Goal: Task Accomplishment & Management: Complete application form

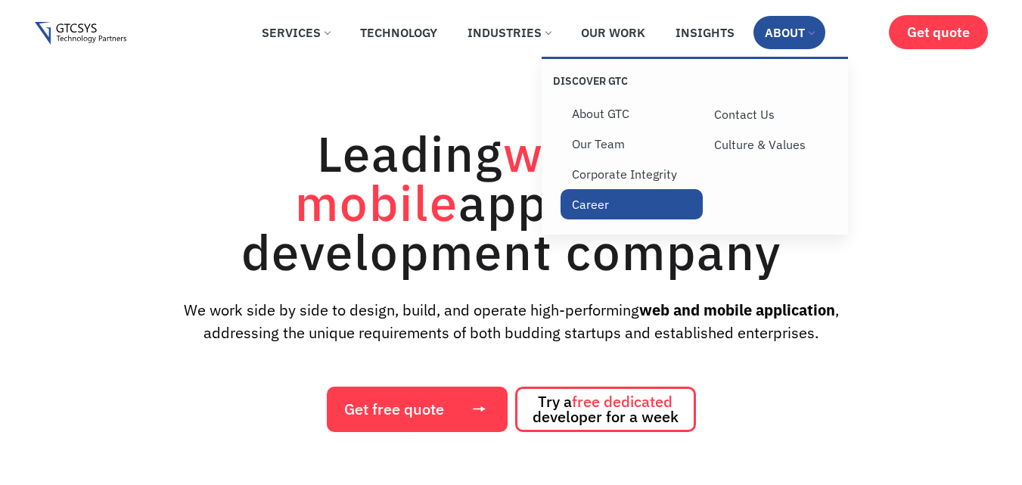
click at [583, 206] on link "Career" at bounding box center [632, 204] width 142 height 30
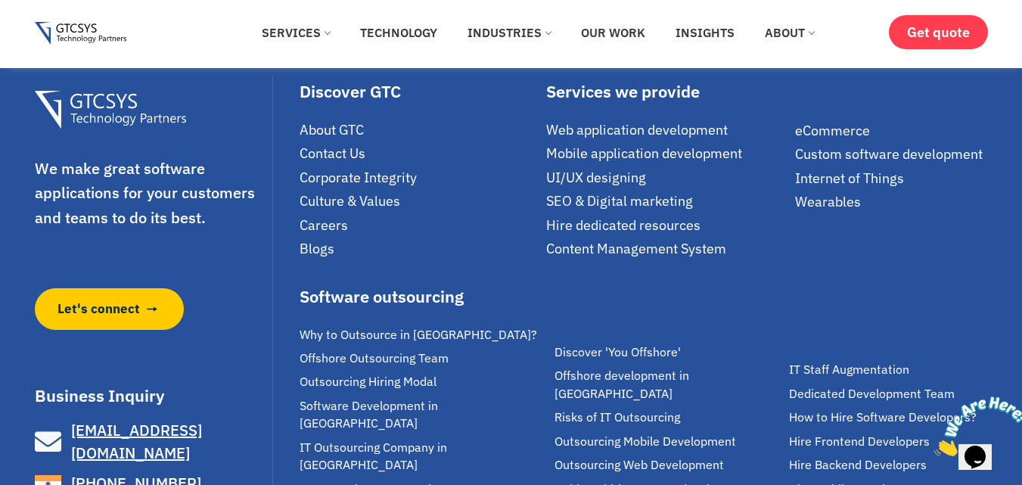
scroll to position [3253, 0]
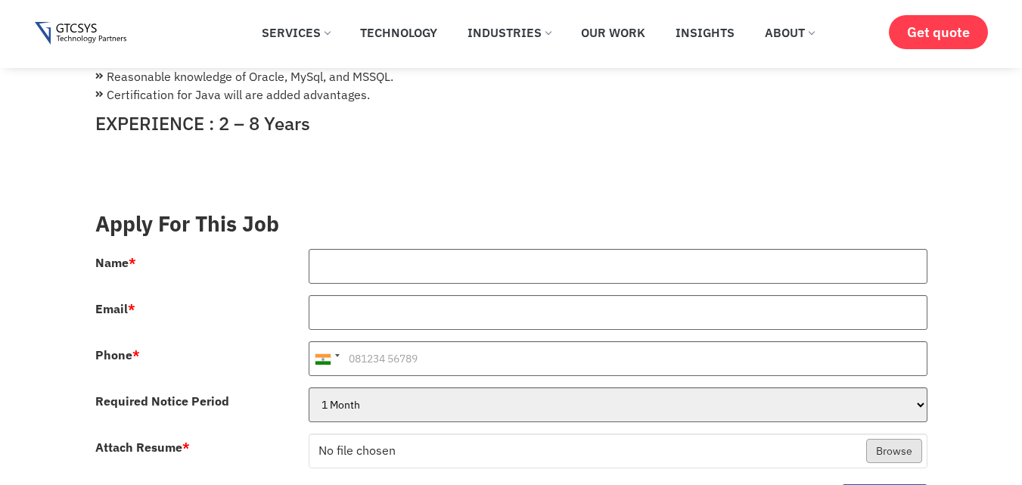
scroll to position [530, 0]
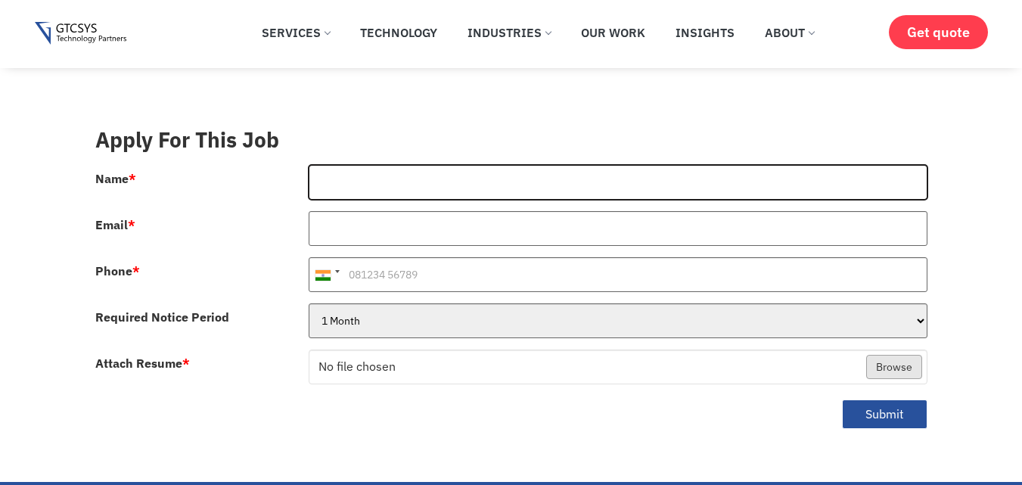
click at [463, 165] on input "Name *" at bounding box center [618, 182] width 619 height 35
type input "[PERSON_NAME]"
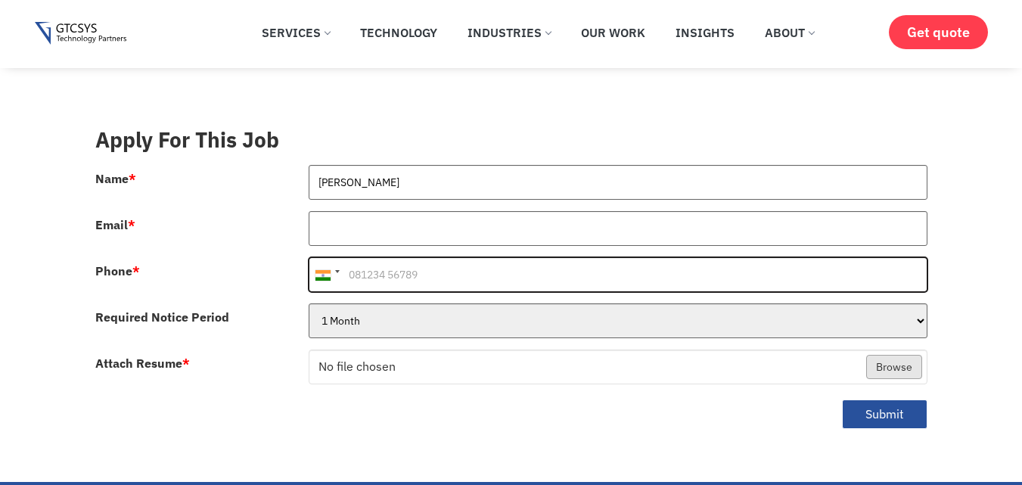
type input "[PHONE_NUMBER]"
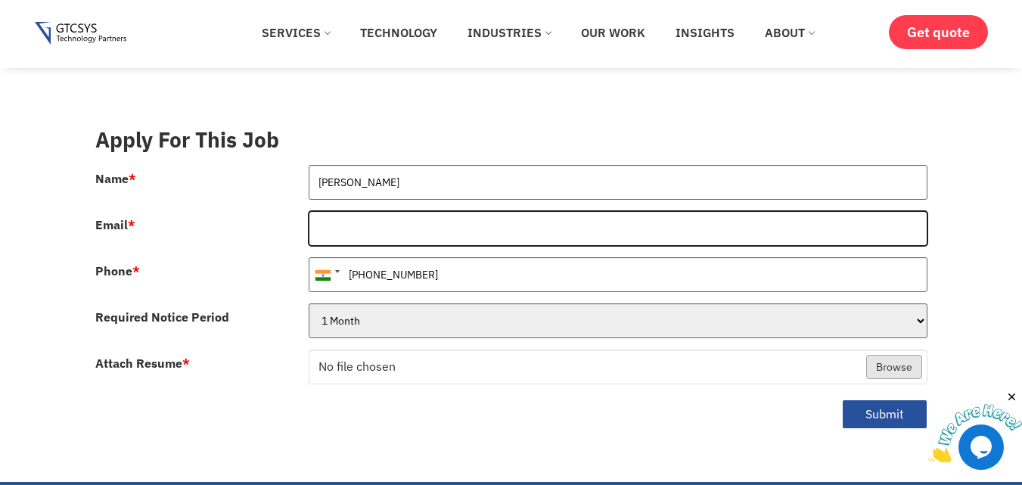
click at [473, 213] on input "Email *" at bounding box center [618, 228] width 619 height 35
type input "[EMAIL_ADDRESS][DOMAIN_NAME]"
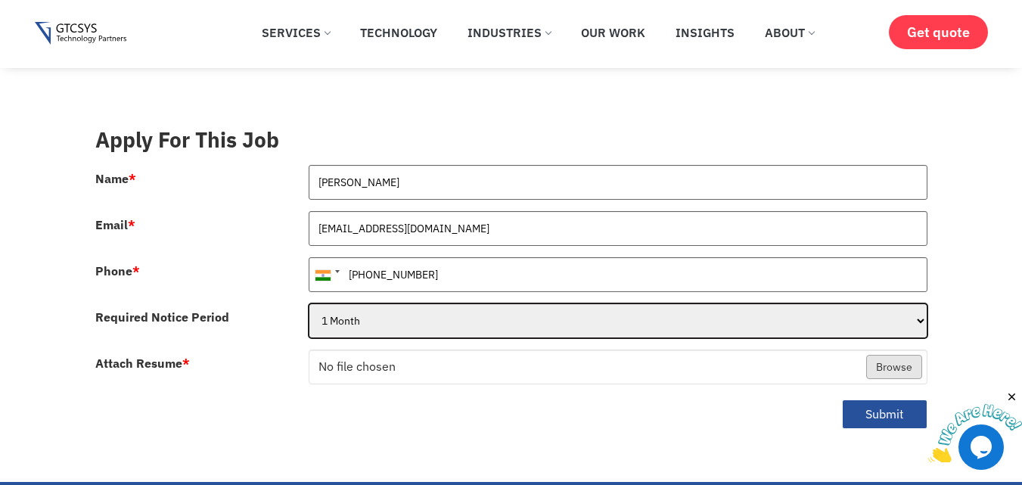
click at [375, 303] on select "1 Month 2 Months 3Months" at bounding box center [618, 320] width 619 height 35
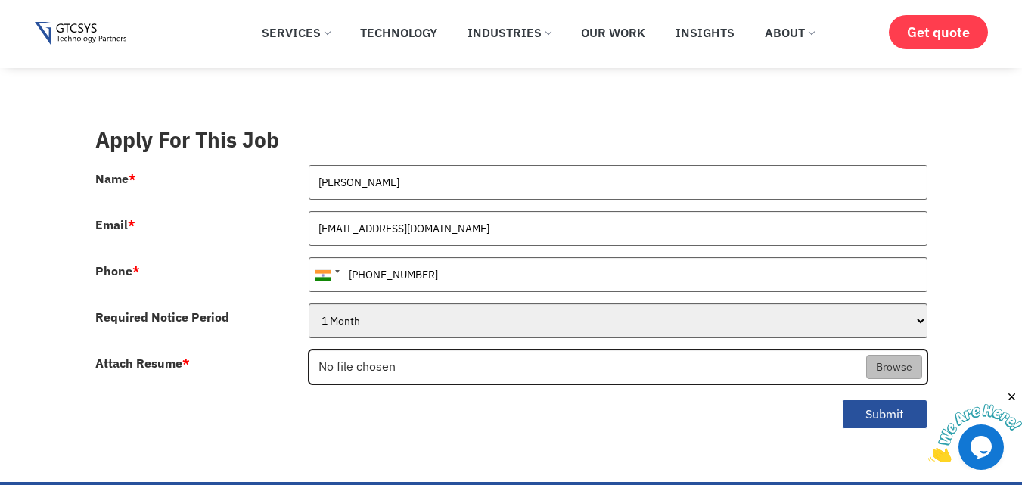
click at [384, 350] on input "Attach Resume *" at bounding box center [617, 367] width 617 height 35
type input "C:\fakepath\[PERSON_NAME] ([GEOGRAPHIC_DATA]).pdf"
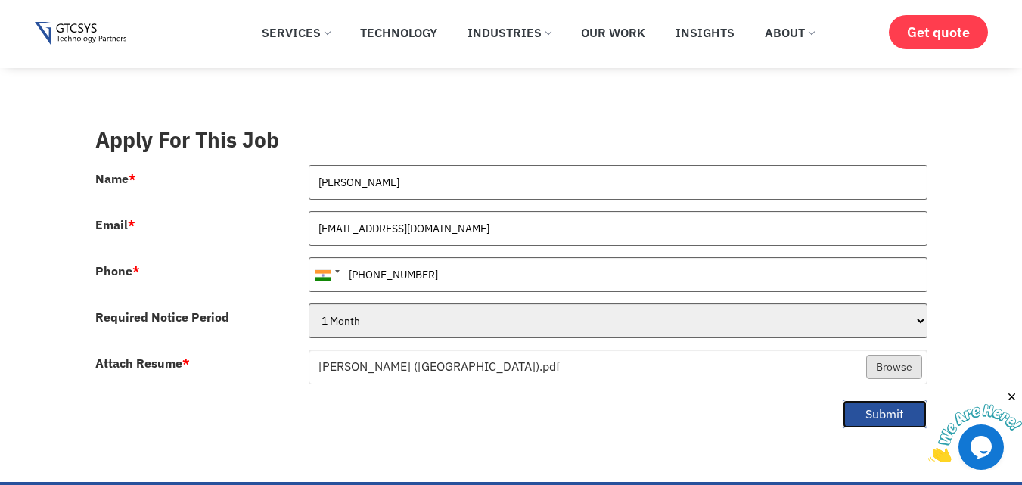
click at [910, 399] on button "Submit" at bounding box center [884, 414] width 85 height 30
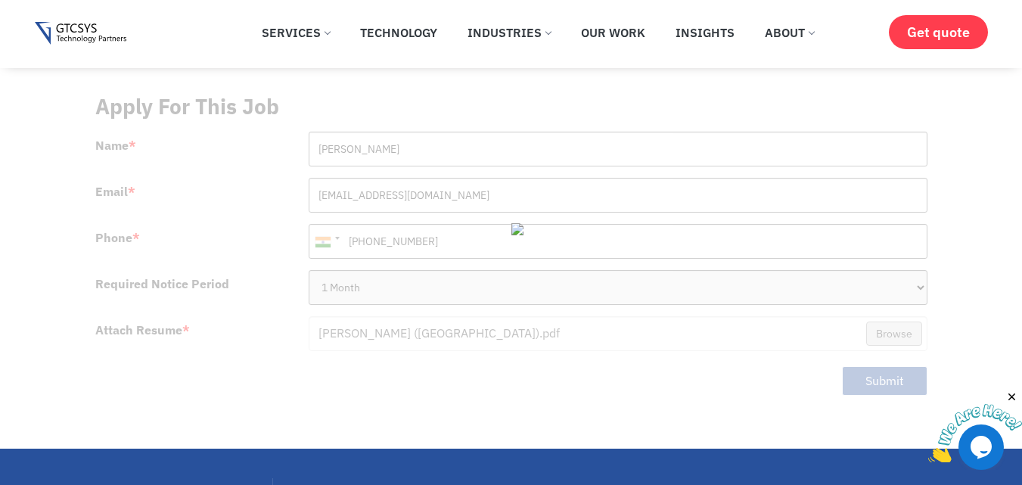
scroll to position [530, 0]
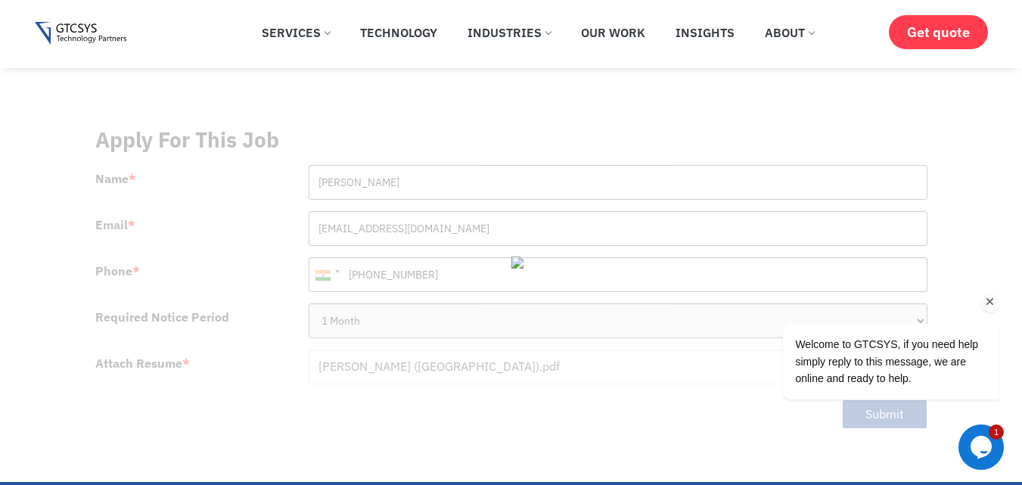
drag, startPoint x: 994, startPoint y: 306, endPoint x: 1217, endPoint y: 292, distance: 223.6
click at [994, 306] on icon "Chat attention grabber" at bounding box center [991, 302] width 14 height 14
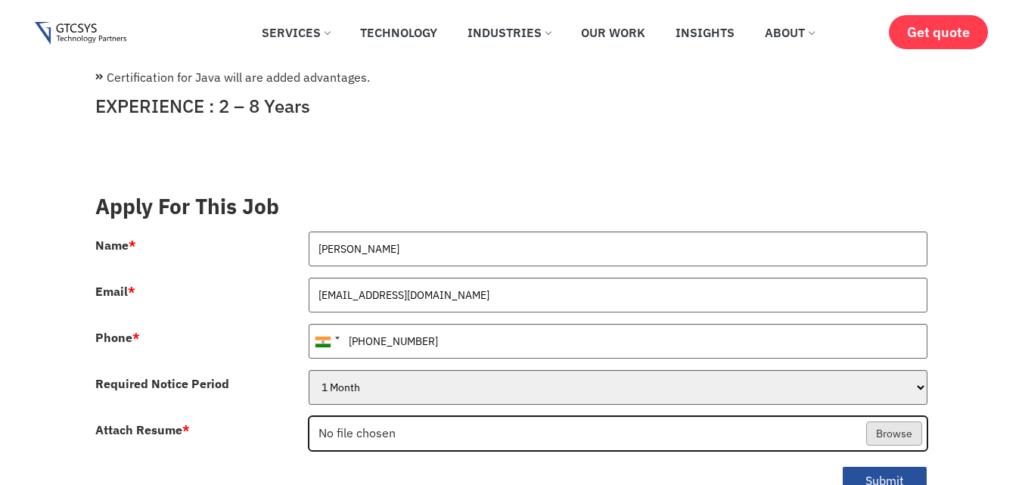
click at [424, 417] on input "Attach Resume *" at bounding box center [617, 434] width 617 height 35
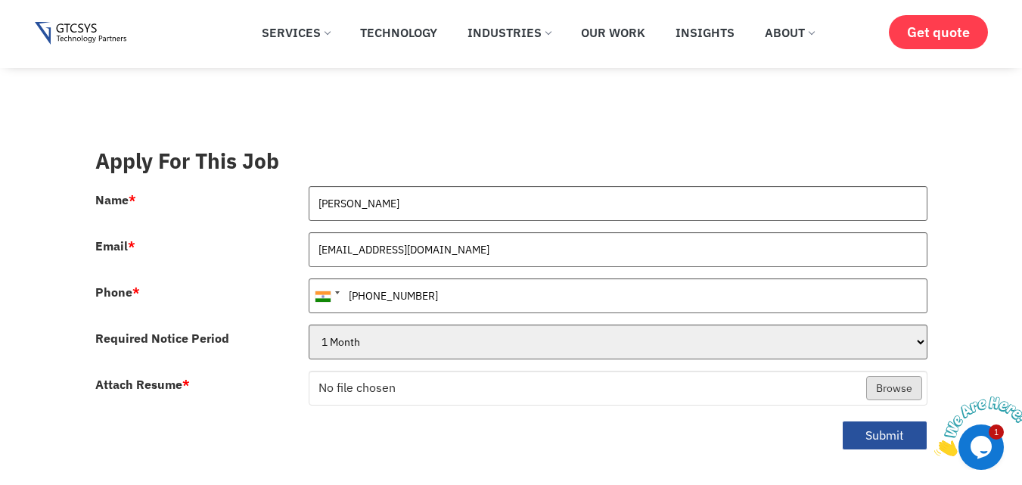
scroll to position [607, 0]
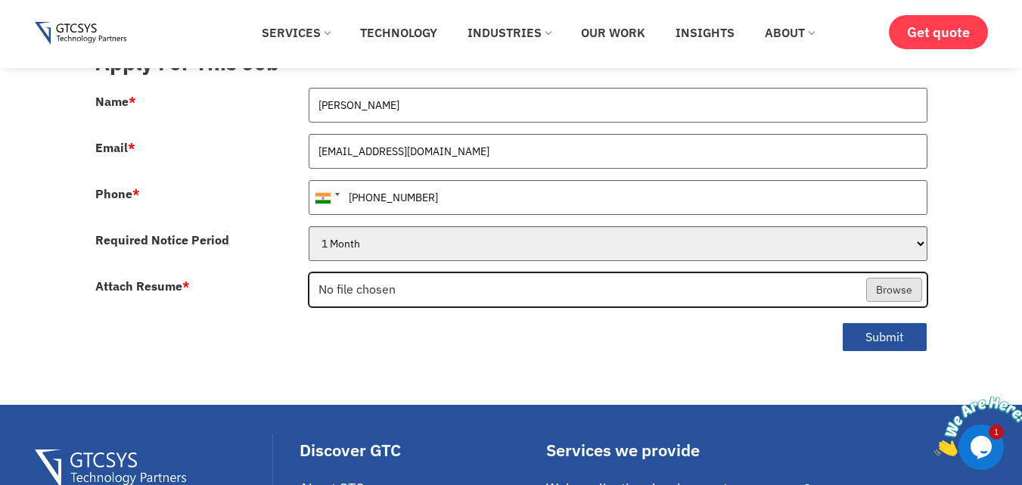
type input "C:\fakepath\[PERSON_NAME] ([GEOGRAPHIC_DATA]).pdf"
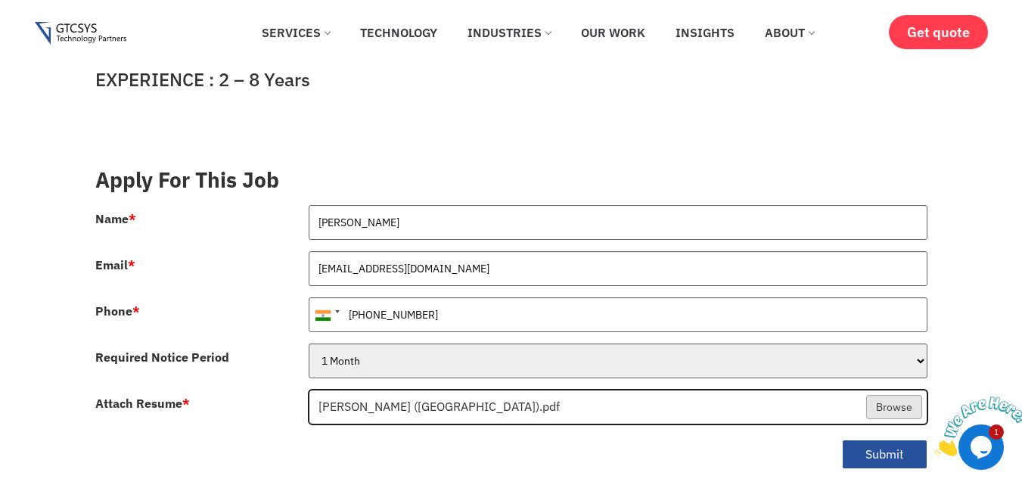
scroll to position [531, 0]
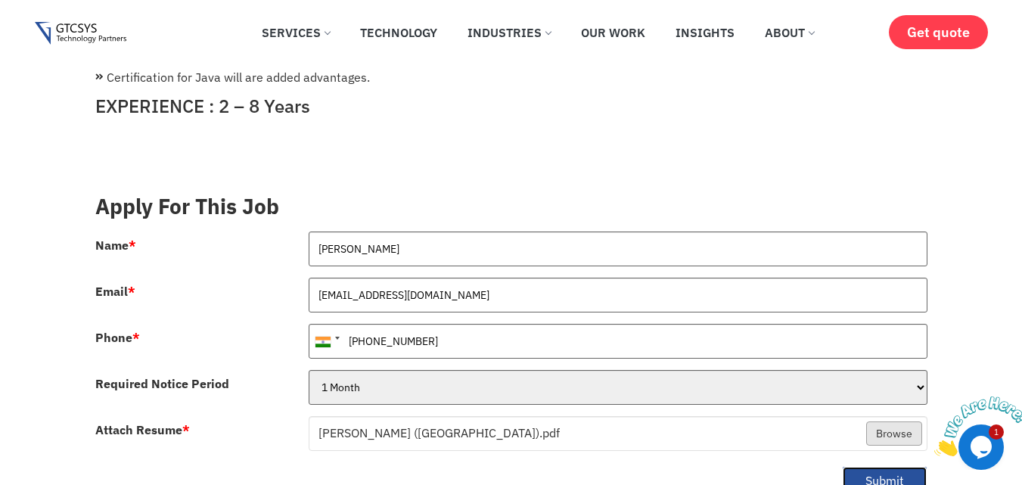
click at [878, 466] on button "Submit" at bounding box center [884, 481] width 85 height 30
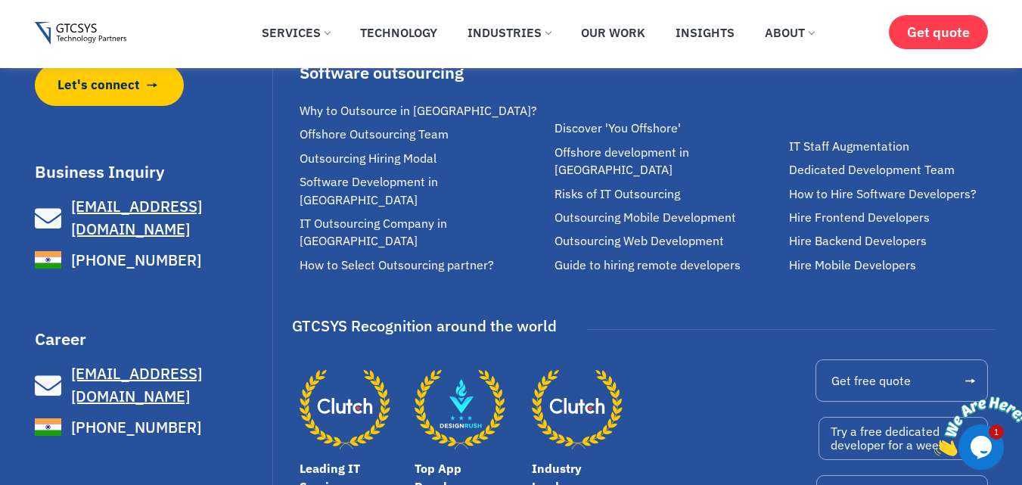
scroll to position [1255, 0]
